Goal: Task Accomplishment & Management: Use online tool/utility

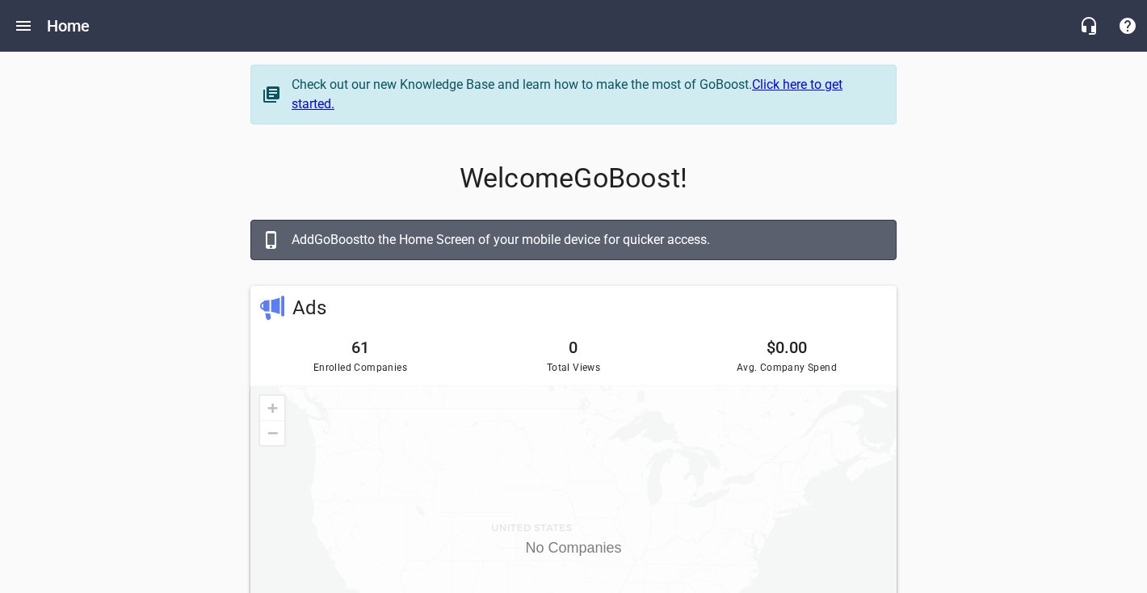
click at [13, 48] on div "Home" at bounding box center [573, 26] width 1147 height 52
click at [16, 36] on button "Open drawer" at bounding box center [23, 25] width 39 height 39
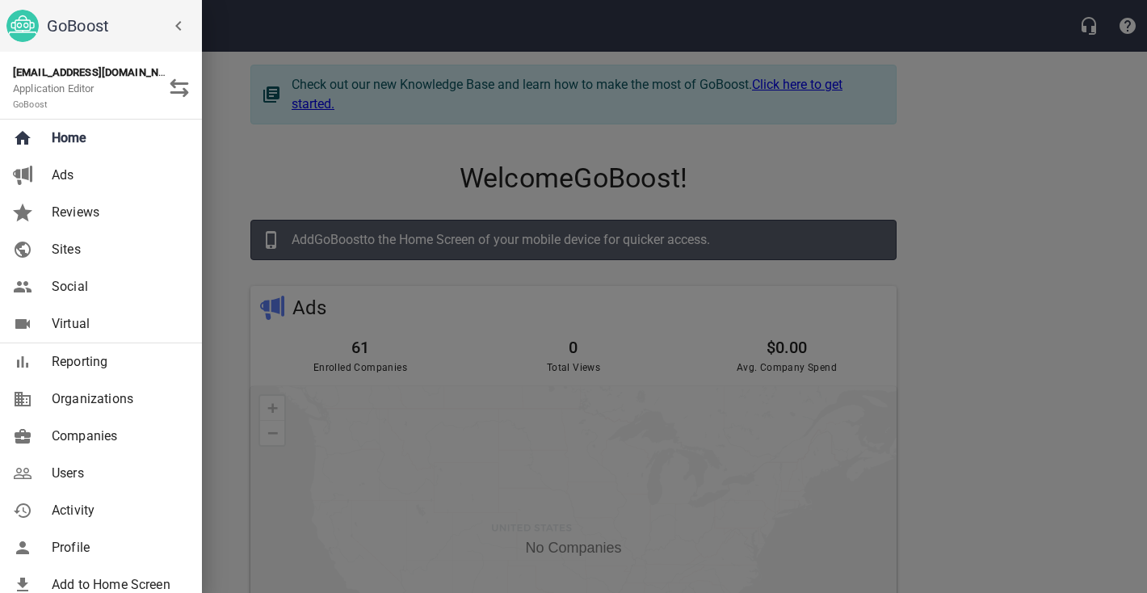
click at [96, 429] on span "Companies" at bounding box center [117, 436] width 131 height 19
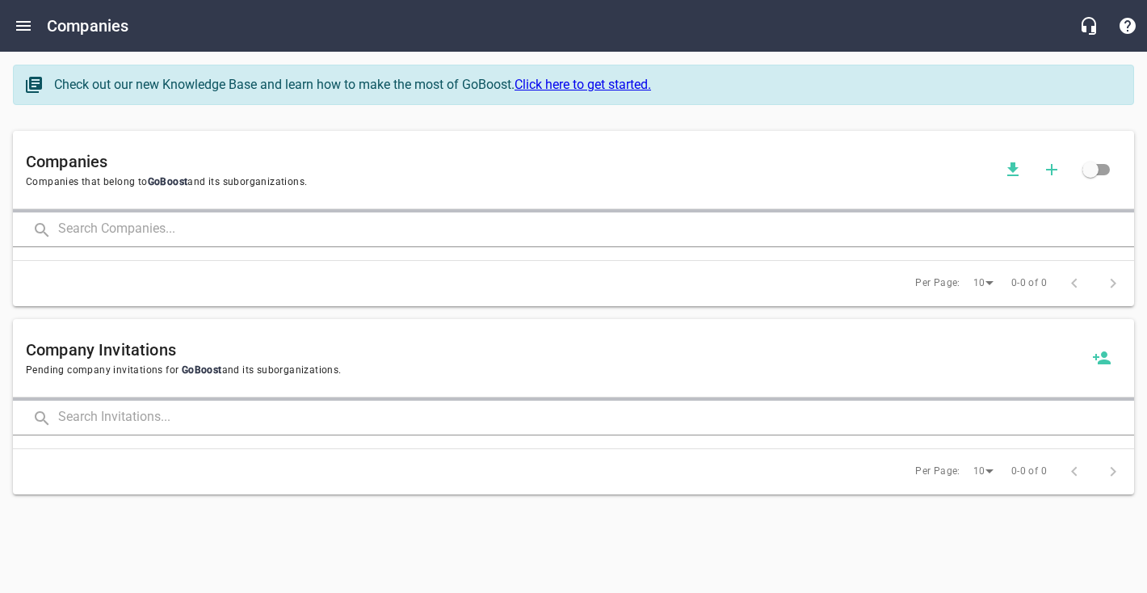
click at [208, 233] on input "text" at bounding box center [596, 230] width 1076 height 35
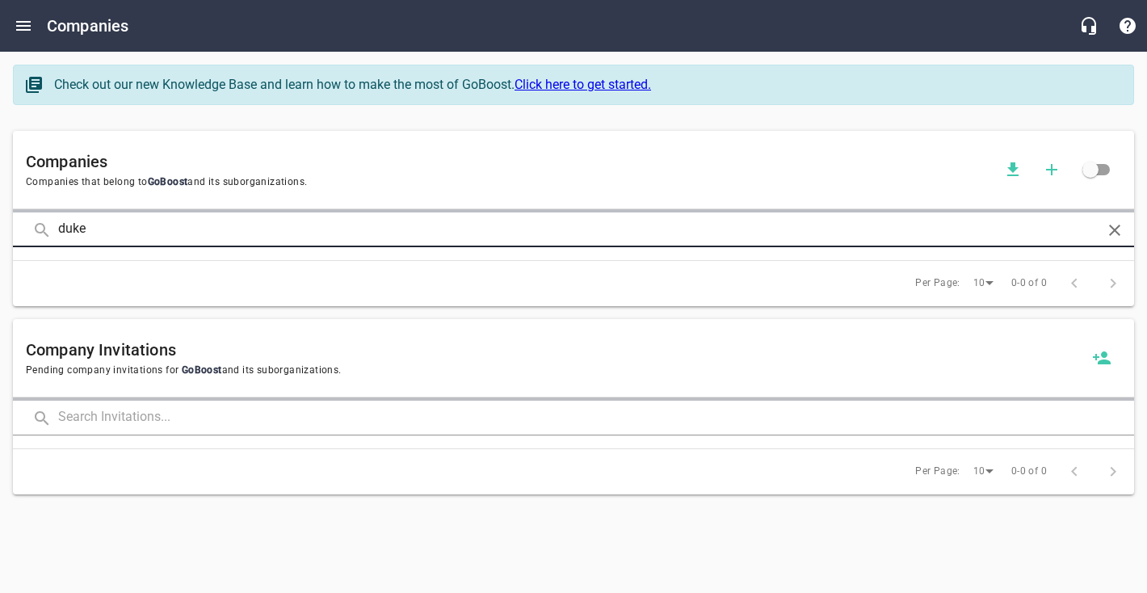
type input "duke"
click button at bounding box center [0, 0] width 0 height 0
click at [284, 235] on input "duke" at bounding box center [573, 230] width 1031 height 35
click button at bounding box center [0, 0] width 0 height 0
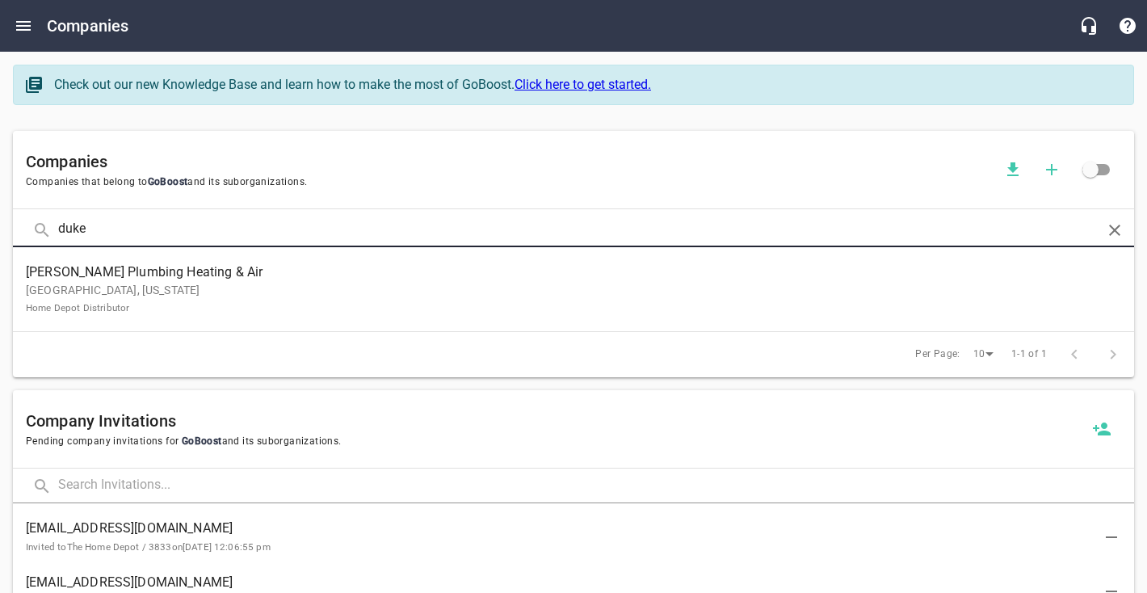
click at [394, 293] on p "[GEOGRAPHIC_DATA], [US_STATE] Home Depot Distributor" at bounding box center [561, 299] width 1070 height 34
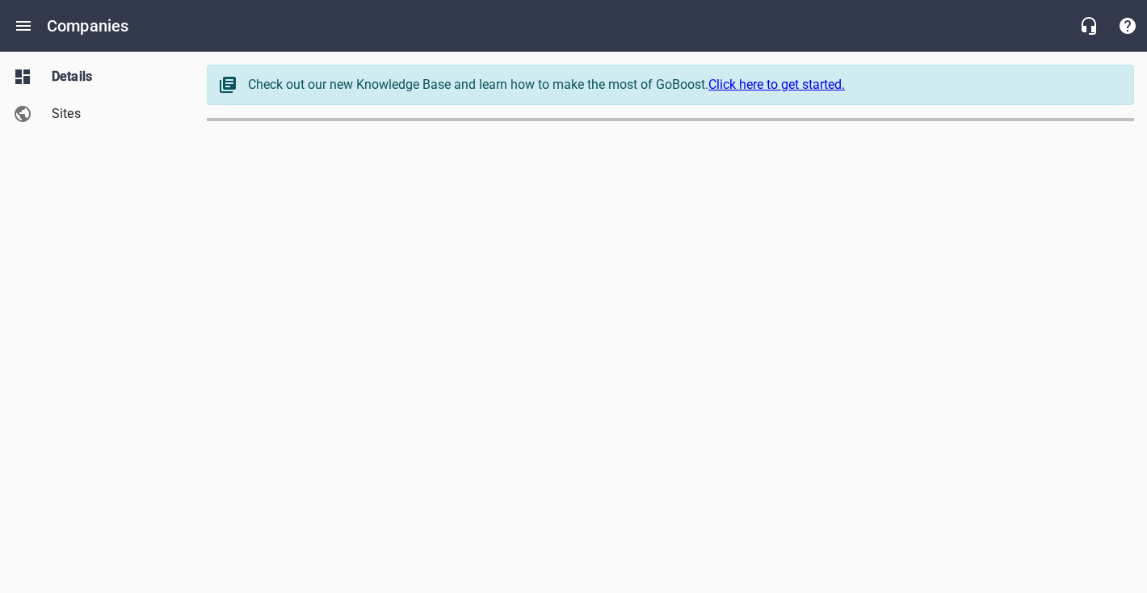
select select "[US_STATE]"
select select "62"
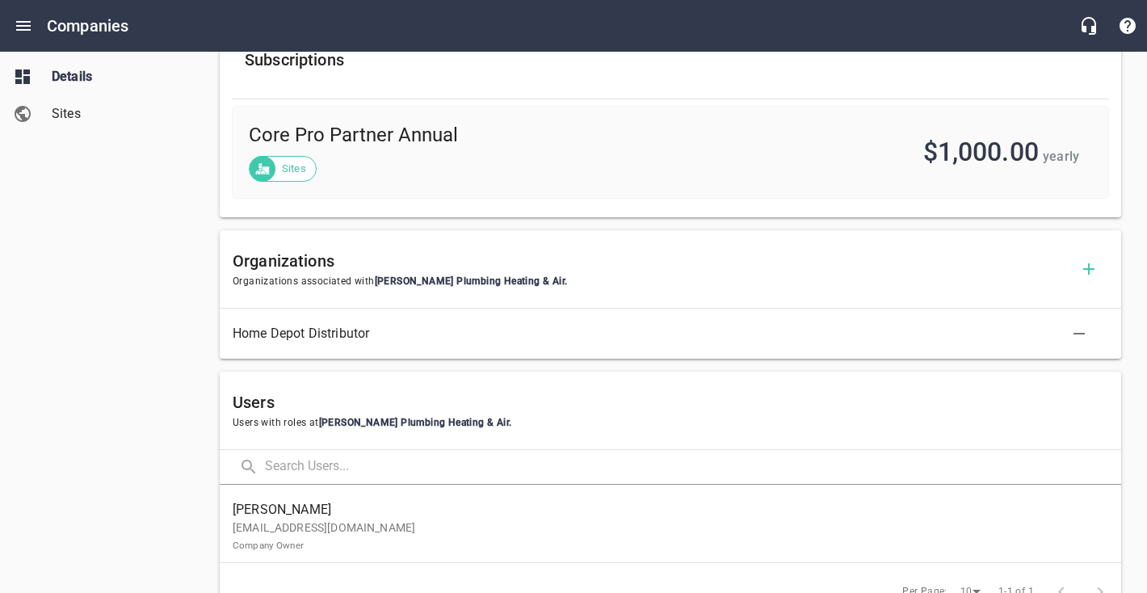
scroll to position [610, 0]
click at [67, 99] on link "Sites" at bounding box center [97, 113] width 194 height 37
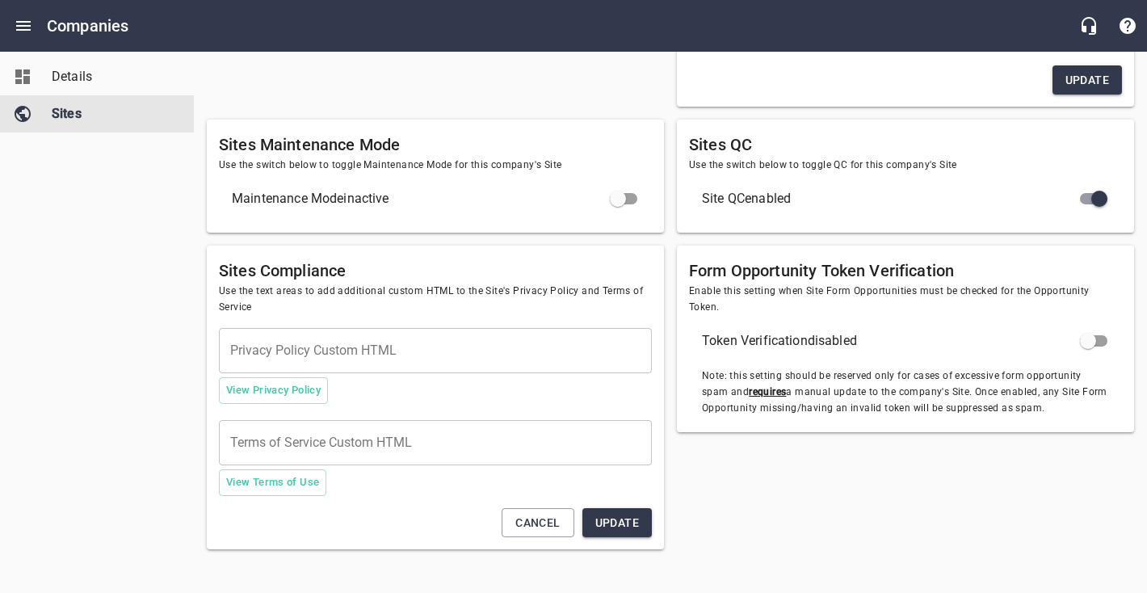
type textarea "<meta name="google-site-verification" content="S8UBvu2iux-Vn1rSPlgFDwuftIkGH8d6…"
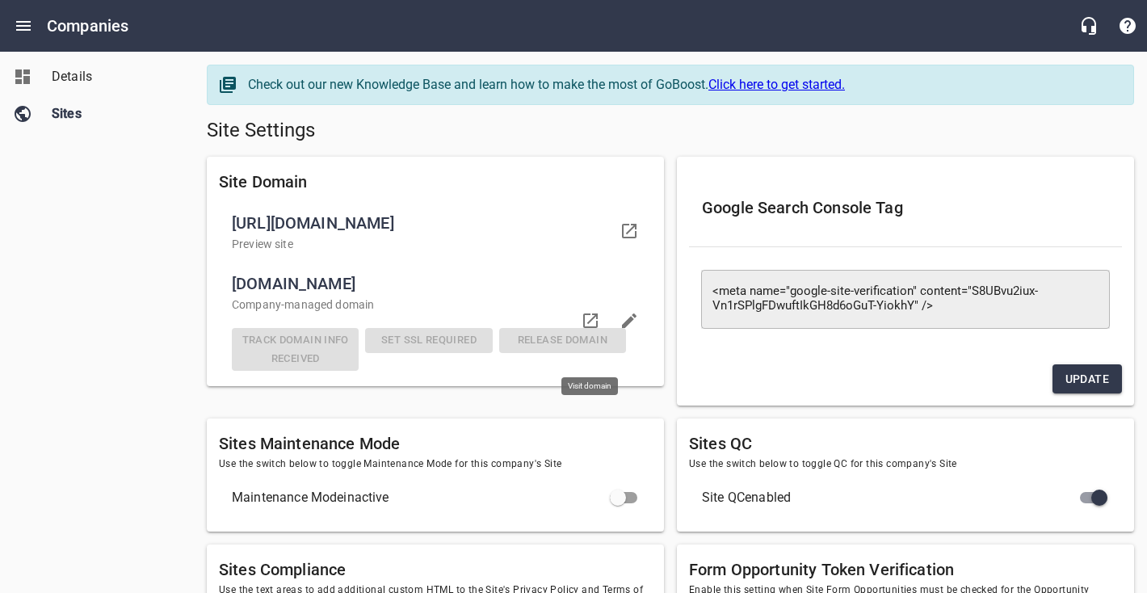
click at [582, 330] on icon at bounding box center [590, 320] width 19 height 19
